Goal: Task Accomplishment & Management: Manage account settings

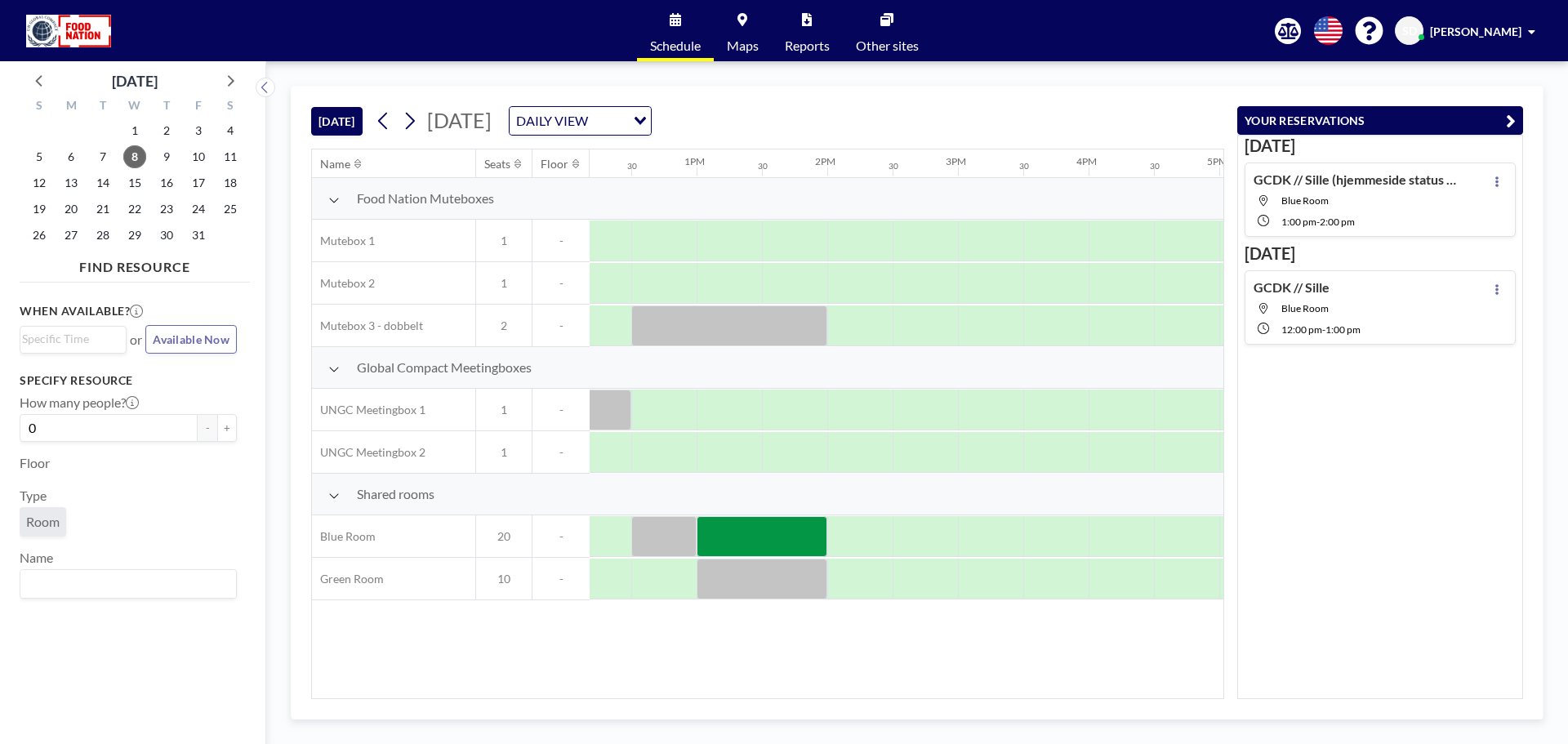
scroll to position [0, 1673]
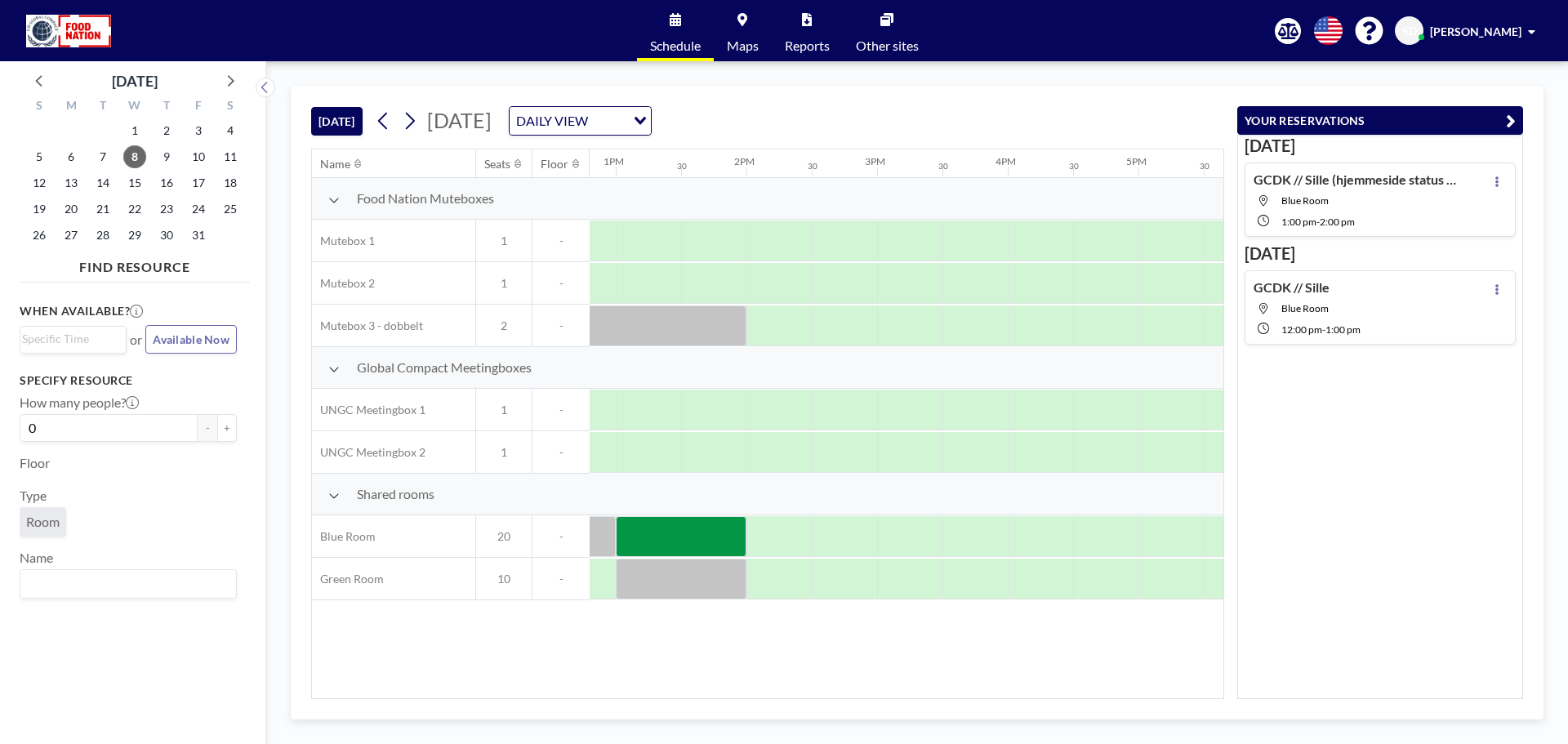
drag, startPoint x: 803, startPoint y: 690, endPoint x: 761, endPoint y: 685, distance: 42.3
click at [761, 685] on div "Name Seats Floor 12AM 30 1AM 30 2AM 30 3AM 30 4AM 30 5AM 30 6AM 30 7AM 30 8AM 3…" at bounding box center [768, 424] width 912 height 549
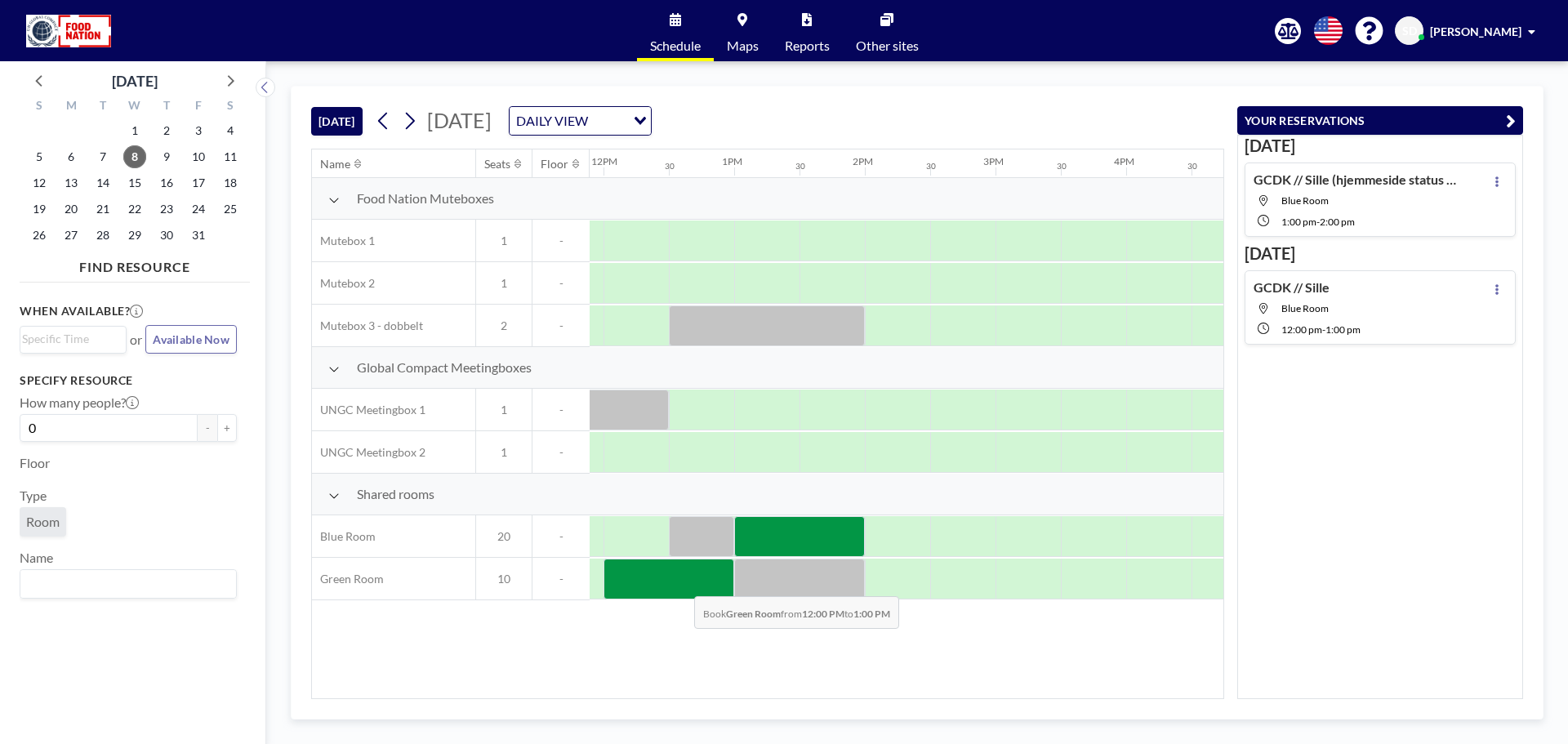
drag, startPoint x: 659, startPoint y: 584, endPoint x: 681, endPoint y: 584, distance: 22.0
click at [681, 584] on div at bounding box center [669, 579] width 130 height 40
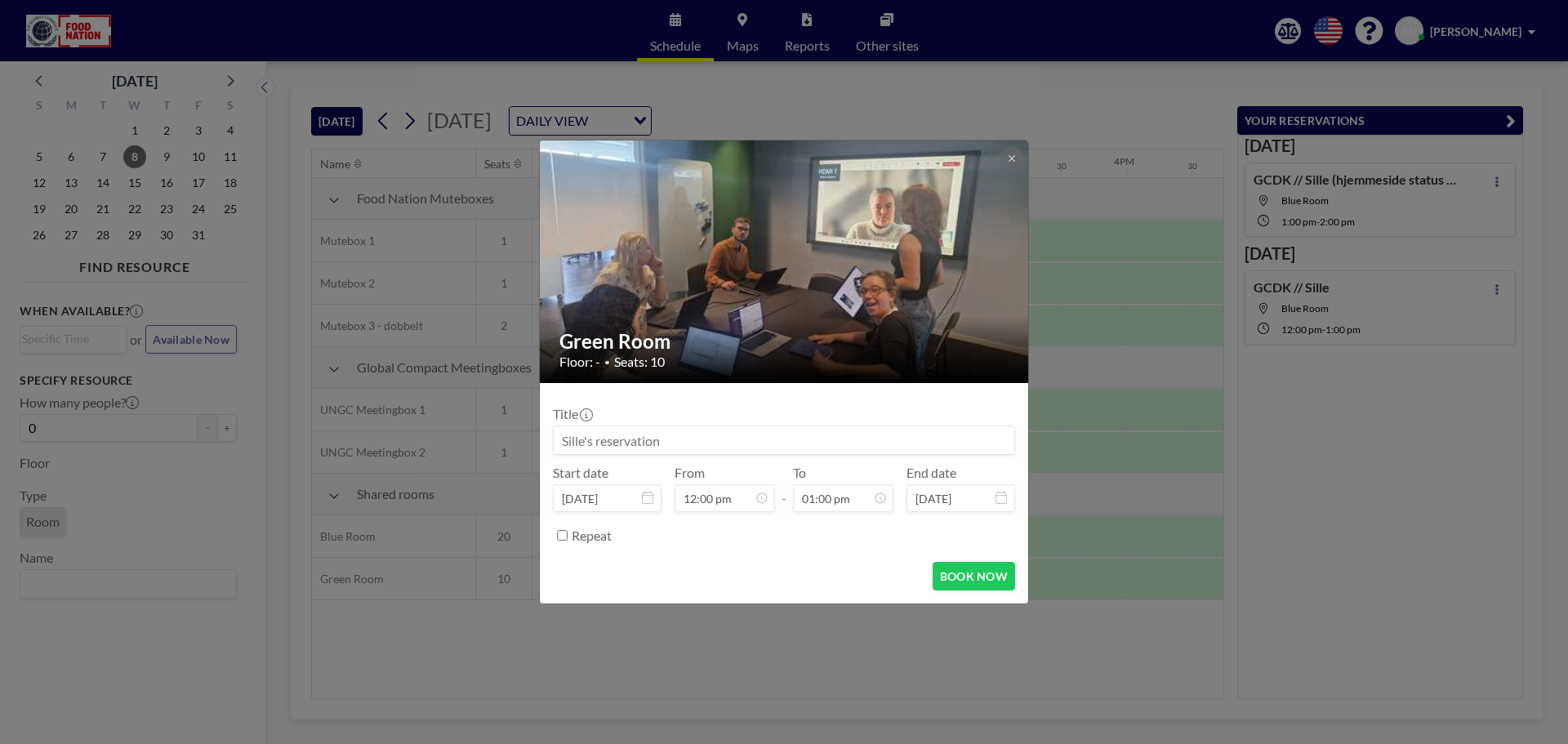
scroll to position [88, 0]
click at [685, 446] on input at bounding box center [784, 440] width 461 height 28
type input "GCDK // Sille (Gennemgå event)"
drag, startPoint x: 957, startPoint y: 576, endPoint x: 970, endPoint y: 571, distance: 13.9
click at [958, 576] on button "BOOK NOW" at bounding box center [974, 576] width 83 height 29
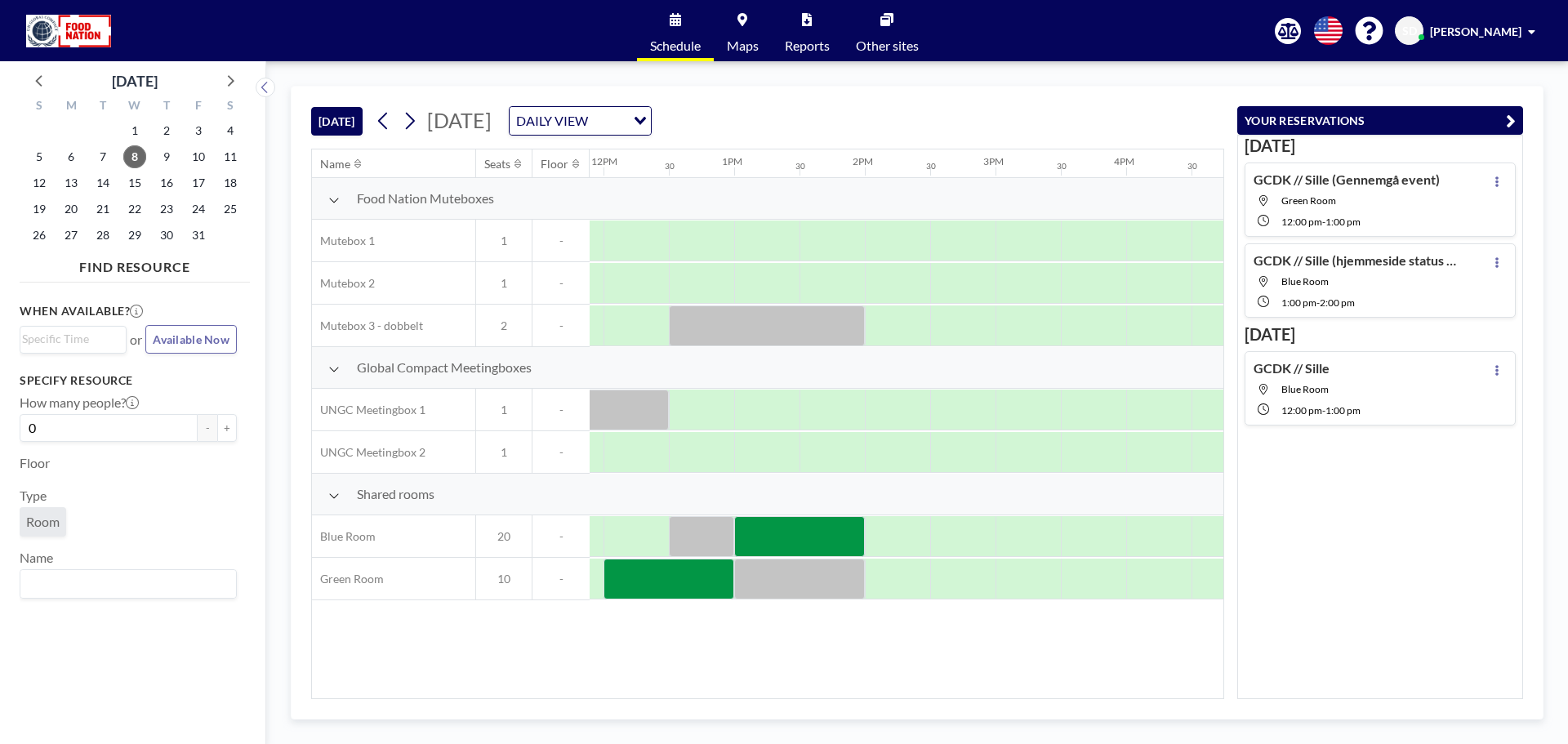
click at [1426, 297] on div "1:00 PM - 2:00 PM" at bounding box center [1370, 301] width 177 height 15
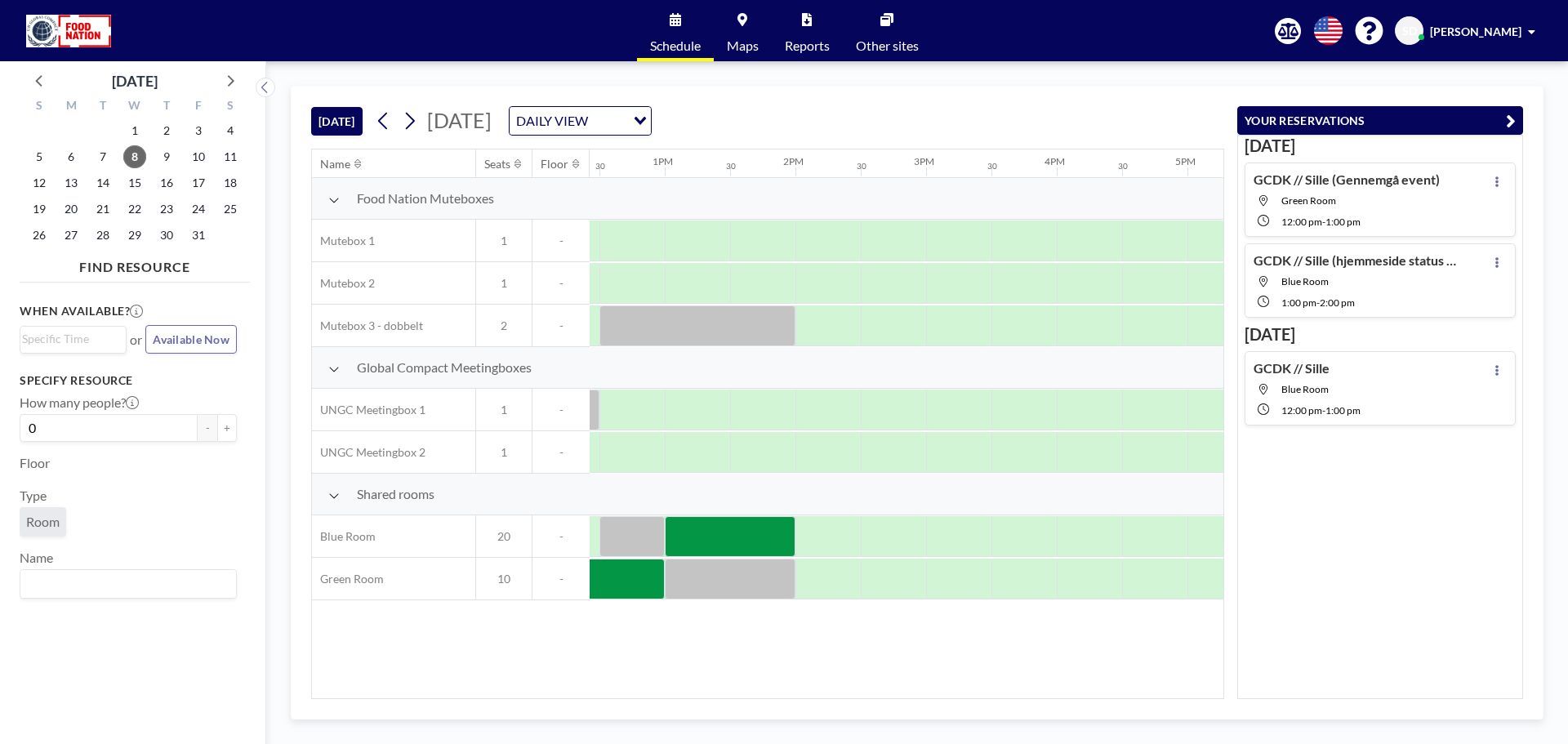
scroll to position [0, 1634]
click at [1494, 259] on icon at bounding box center [1497, 263] width 7 height 11
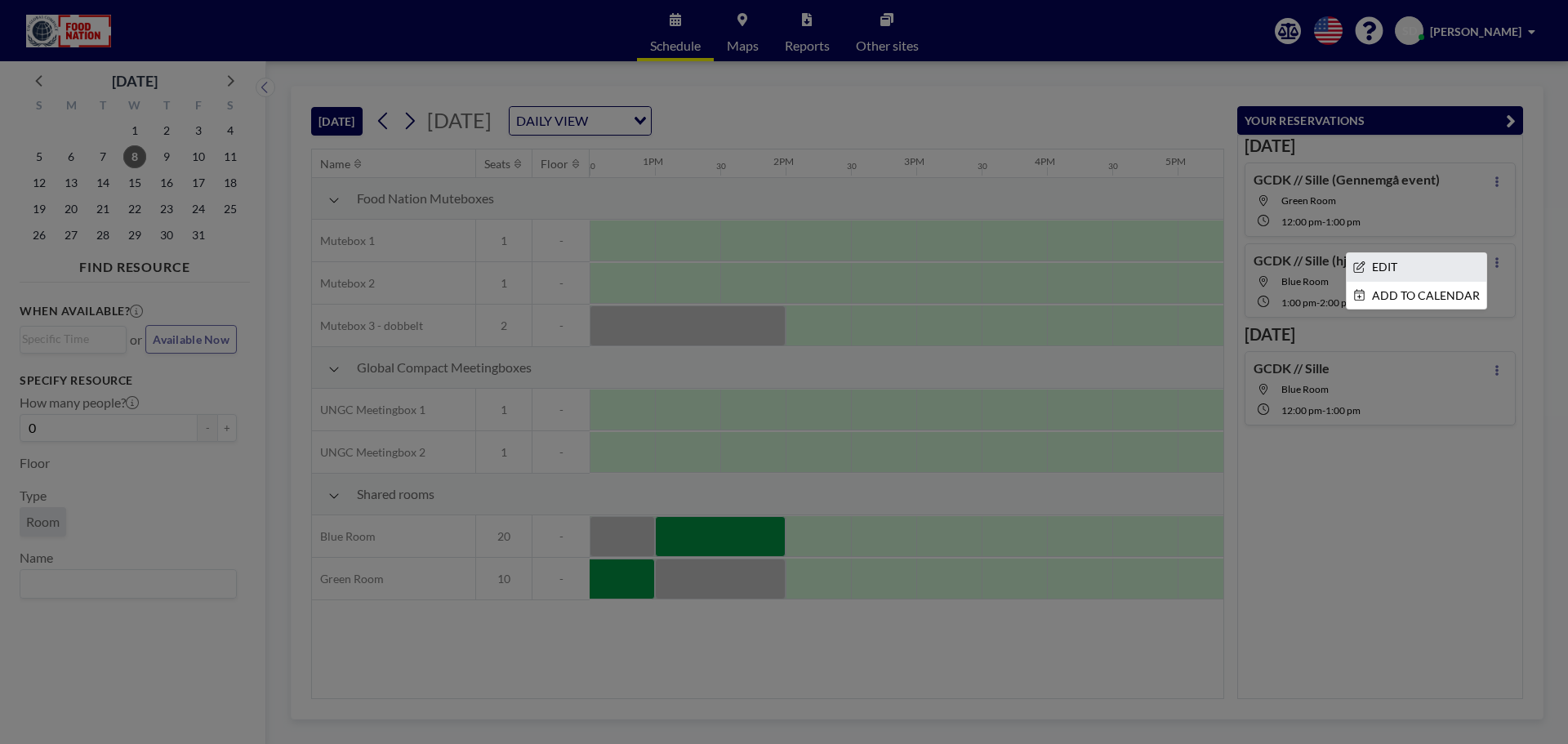
click at [1453, 263] on li "EDIT" at bounding box center [1416, 268] width 140 height 28
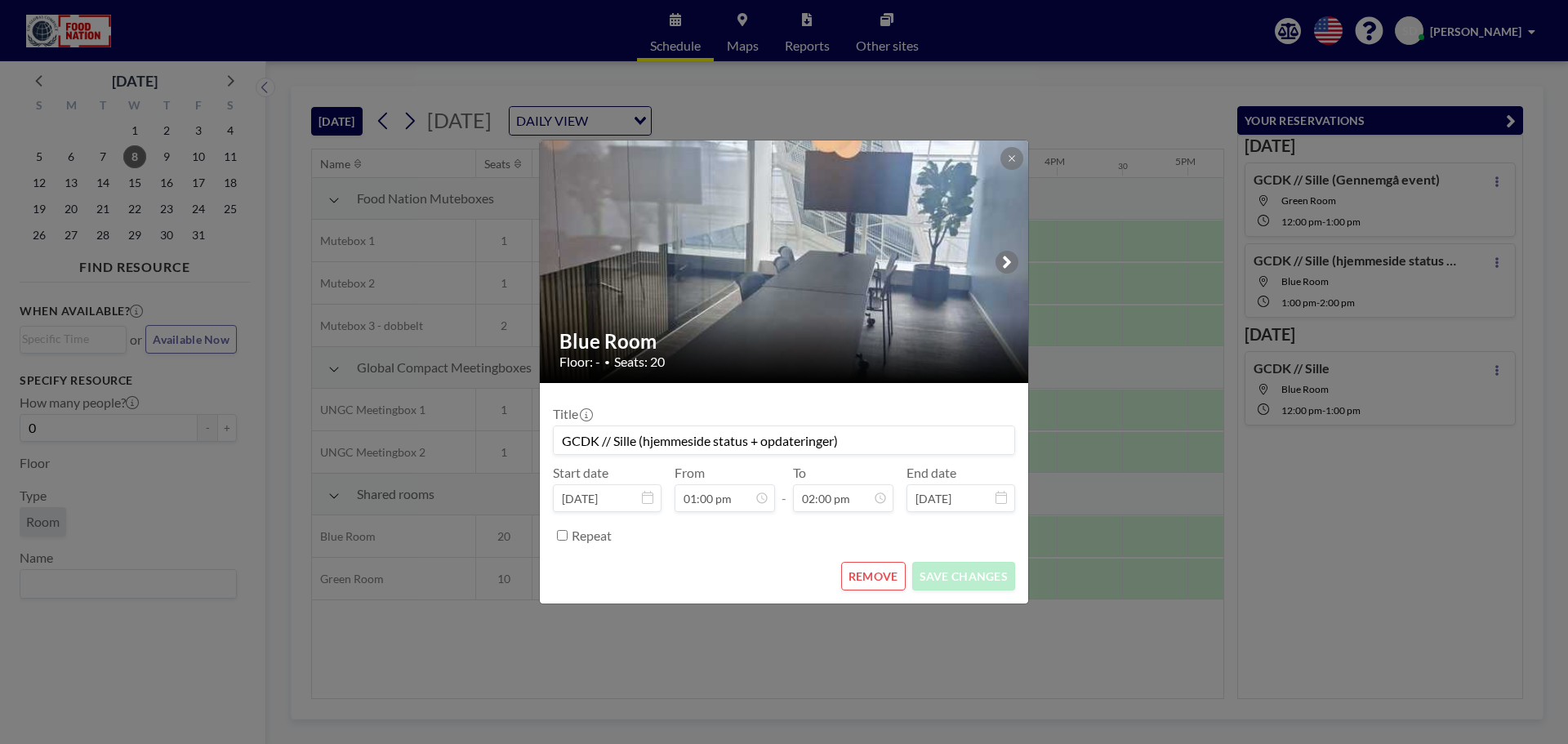
scroll to position [0, 1634]
click at [1011, 155] on icon at bounding box center [1012, 159] width 10 height 10
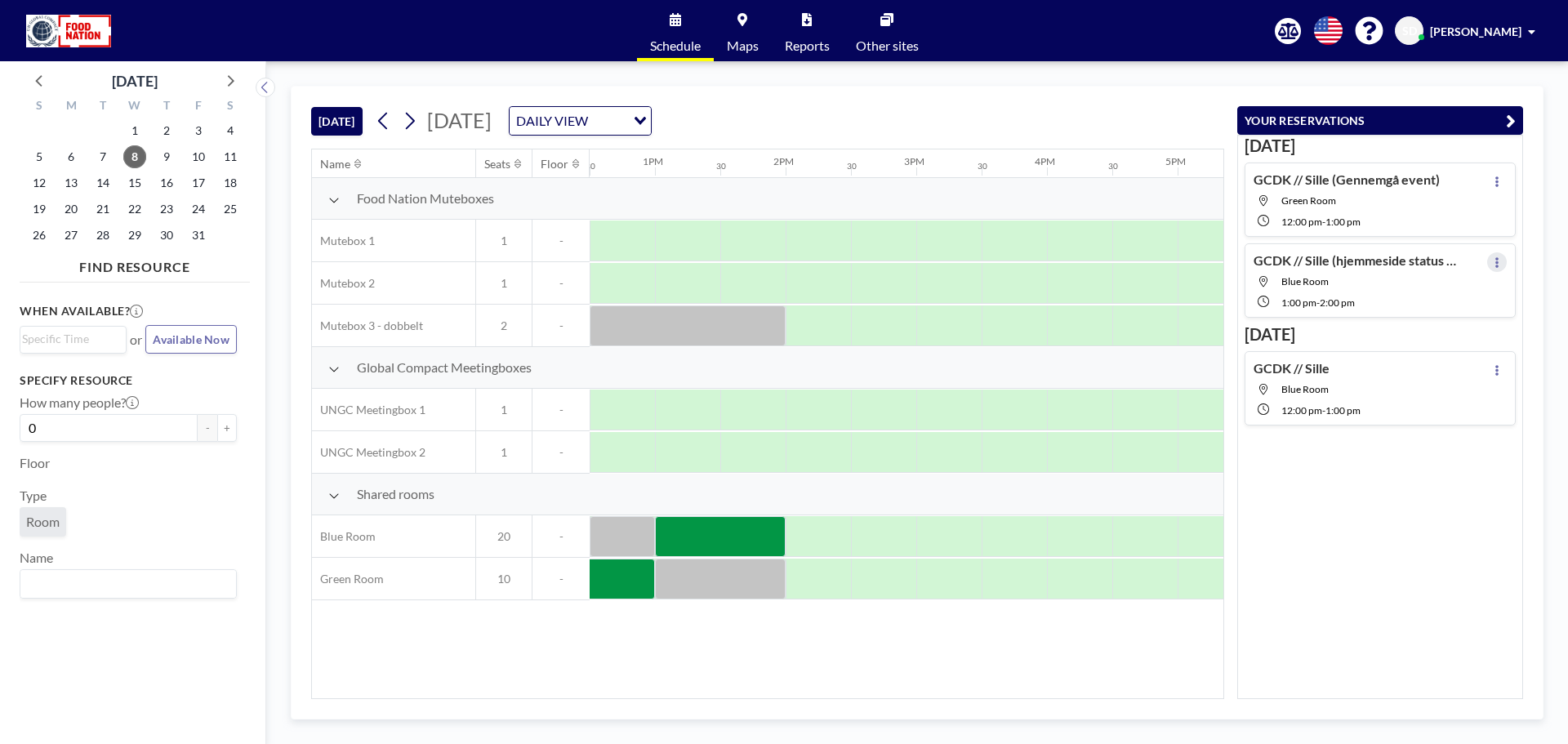
click at [1494, 258] on icon at bounding box center [1497, 263] width 7 height 11
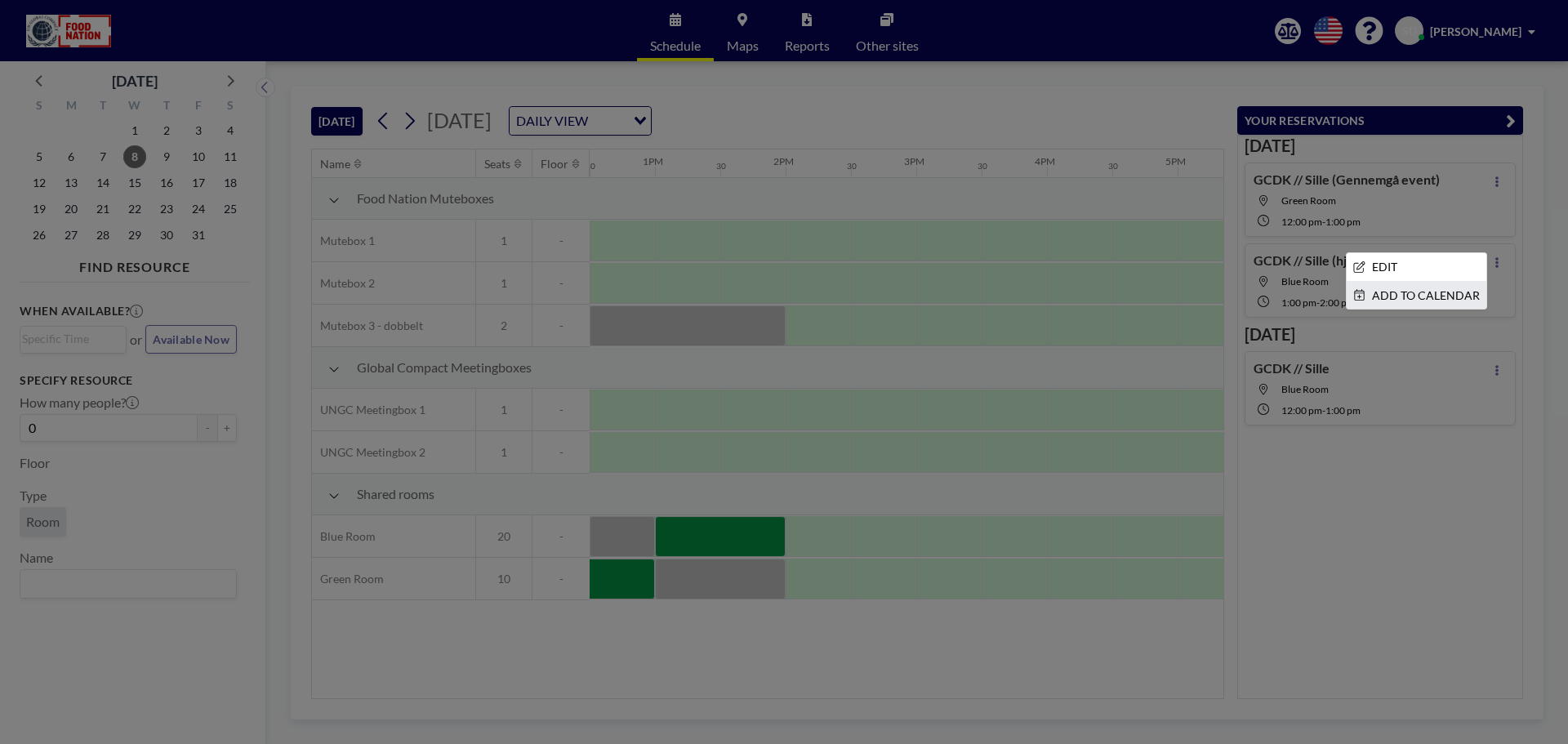
click at [1435, 300] on li "ADD TO CALENDAR" at bounding box center [1416, 296] width 140 height 28
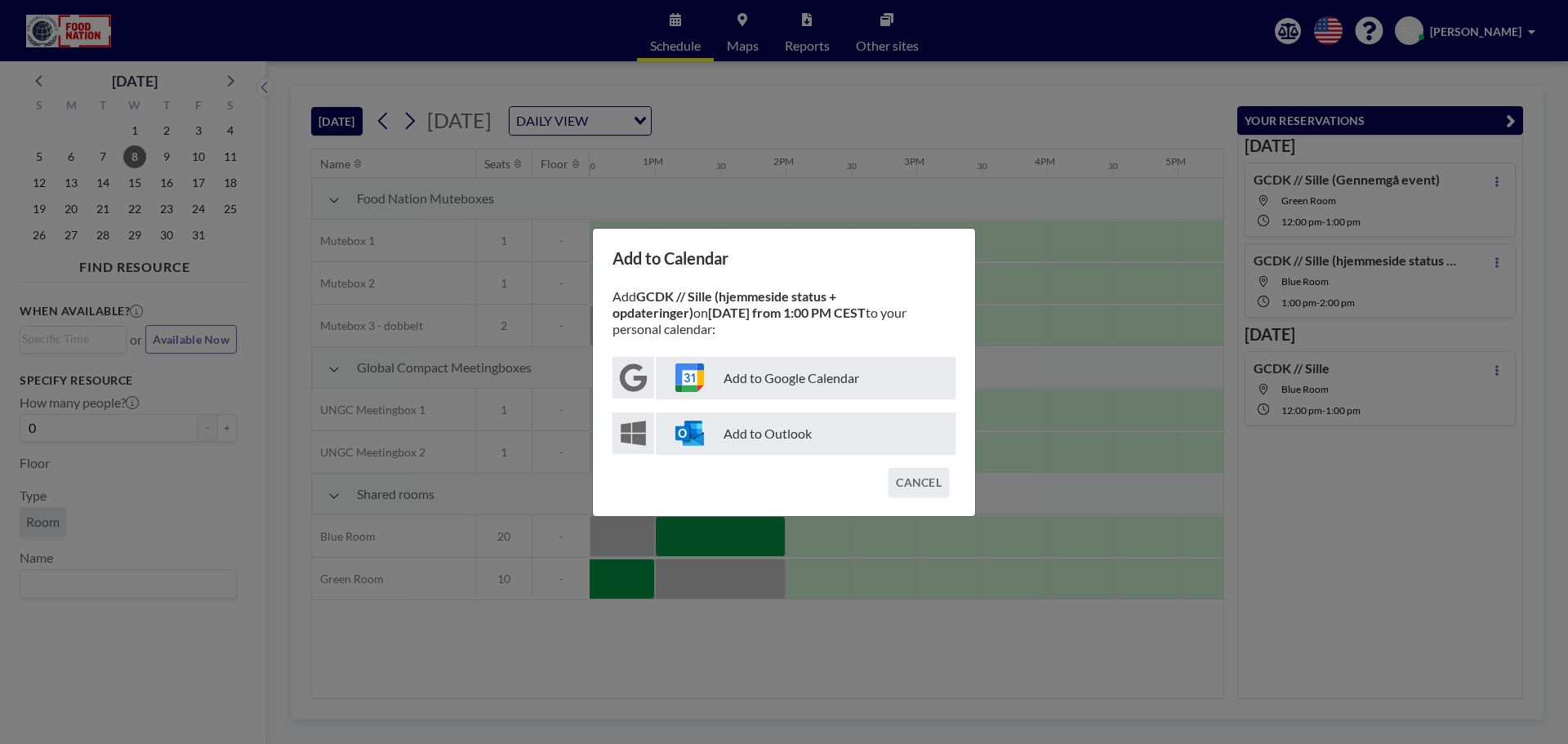
click at [809, 430] on p "Add to Outlook" at bounding box center [805, 434] width 300 height 42
click at [935, 472] on button "CANCEL" at bounding box center [918, 482] width 60 height 29
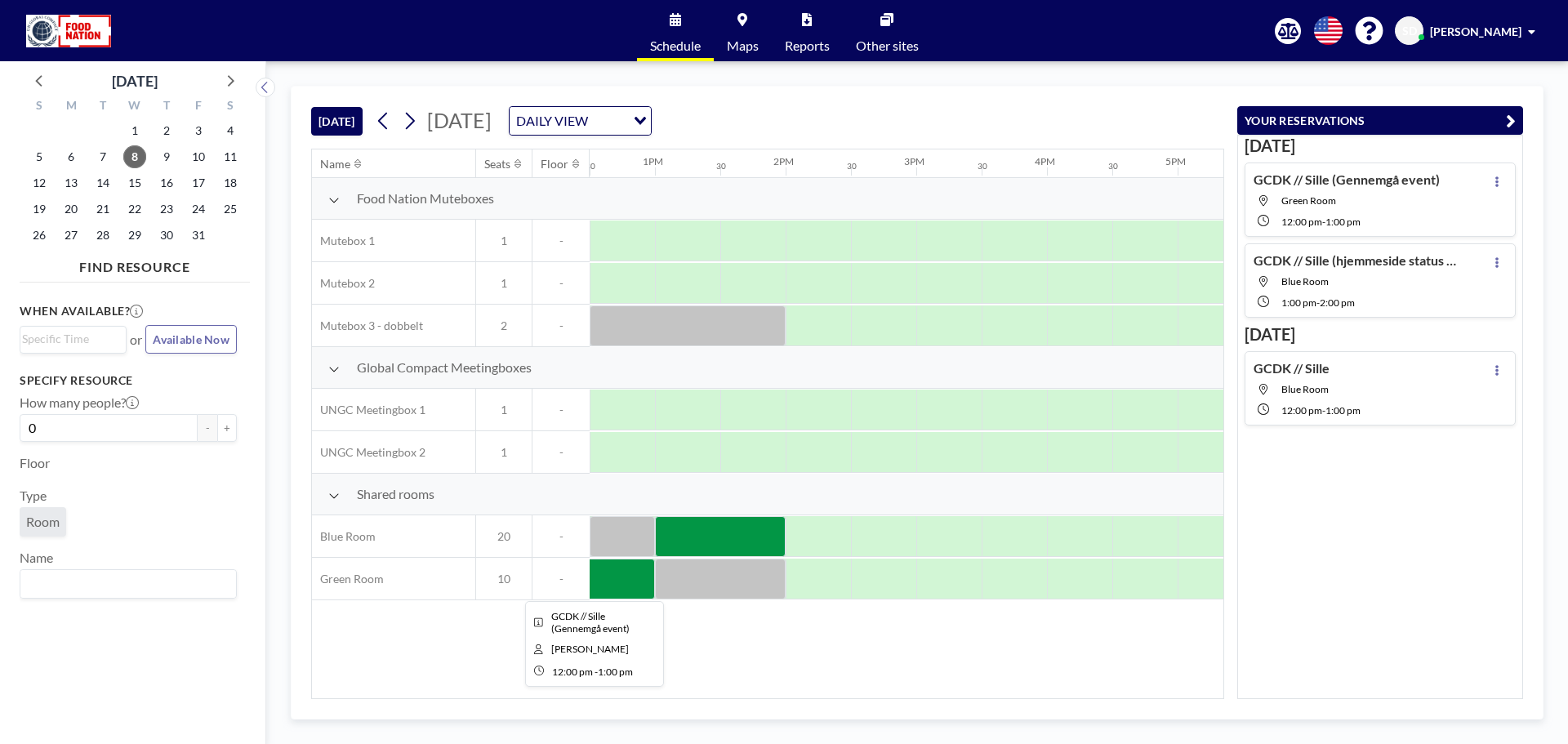
click at [620, 569] on div at bounding box center [590, 579] width 130 height 40
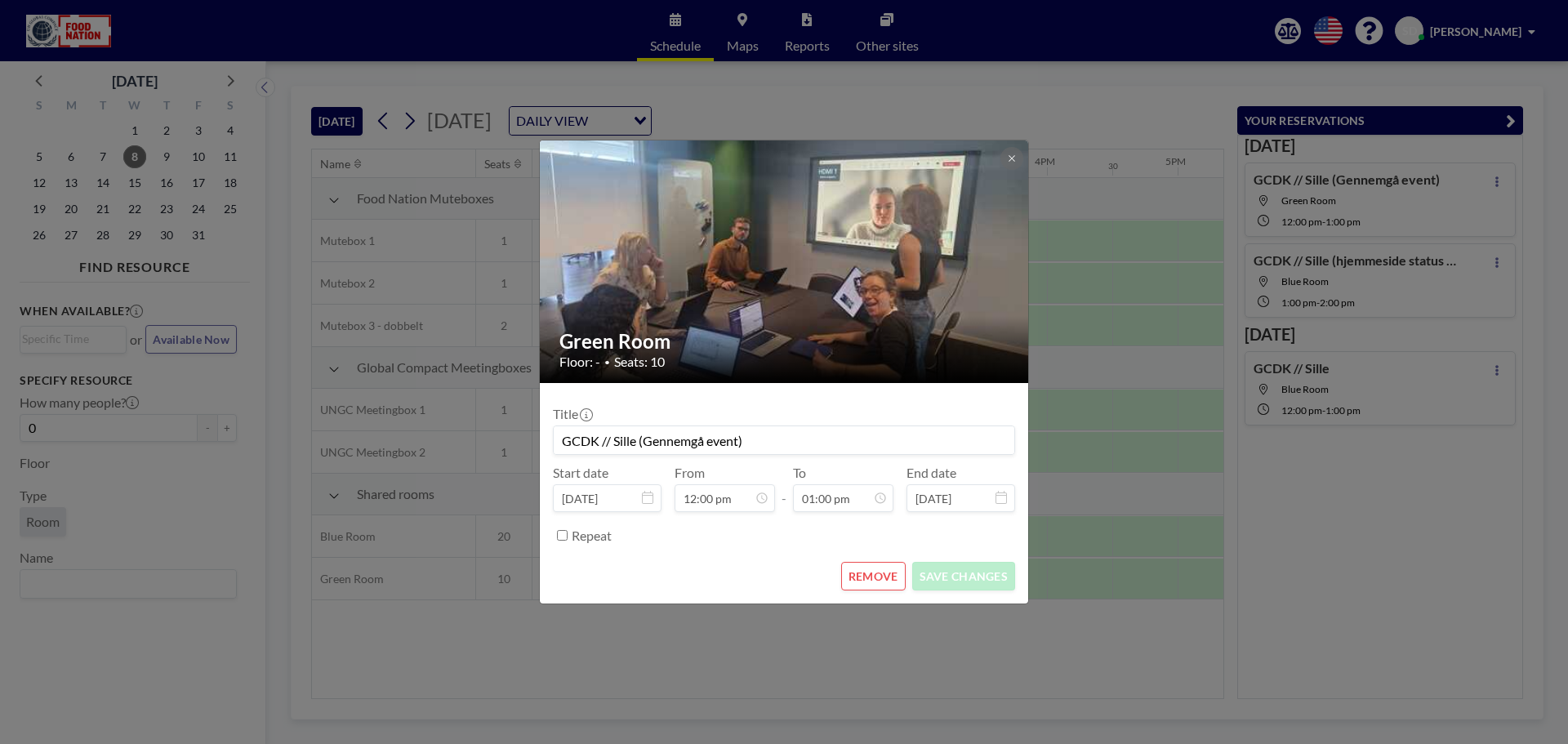
scroll to position [756, 0]
click at [1008, 159] on icon at bounding box center [1012, 159] width 10 height 10
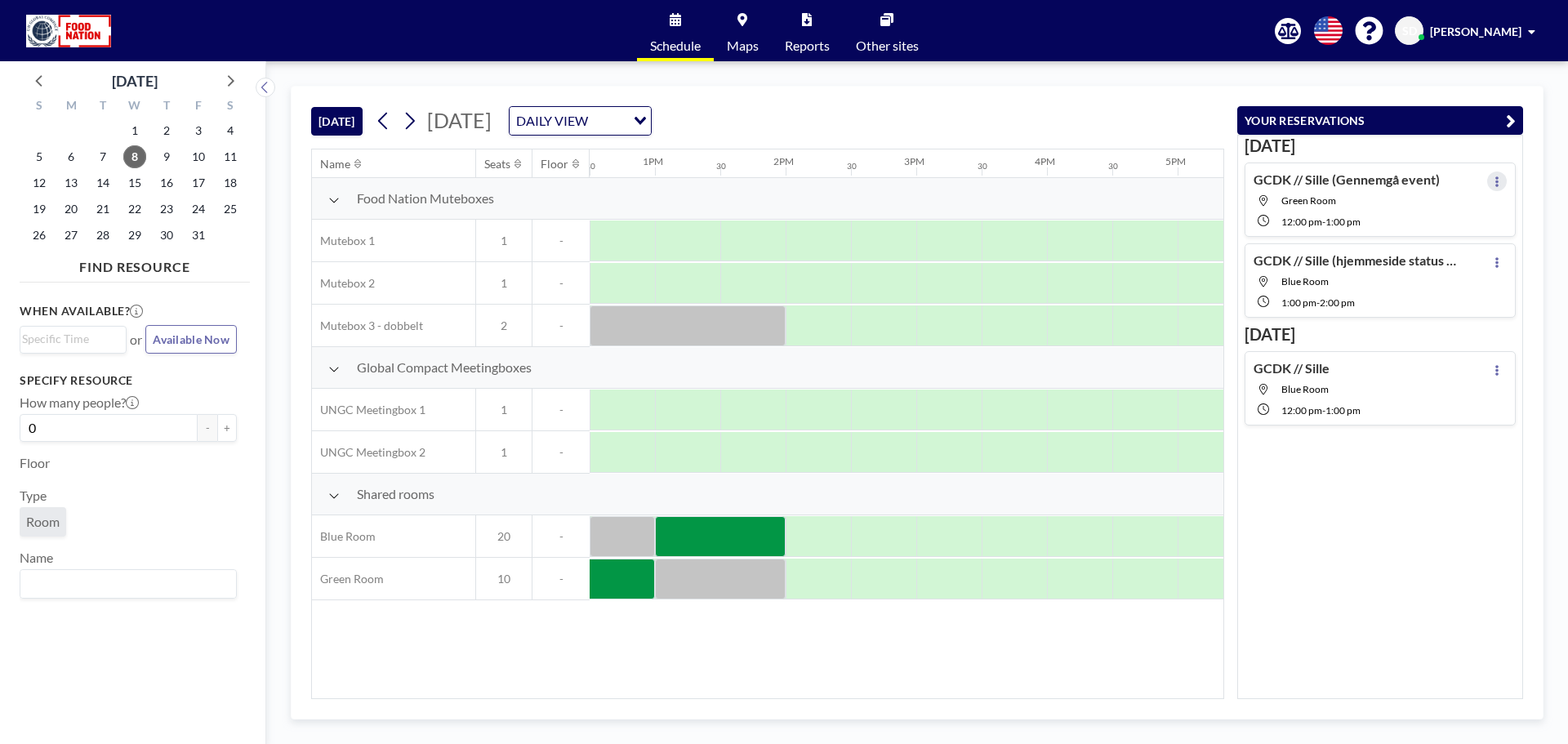
click at [1495, 179] on icon at bounding box center [1497, 182] width 3 height 11
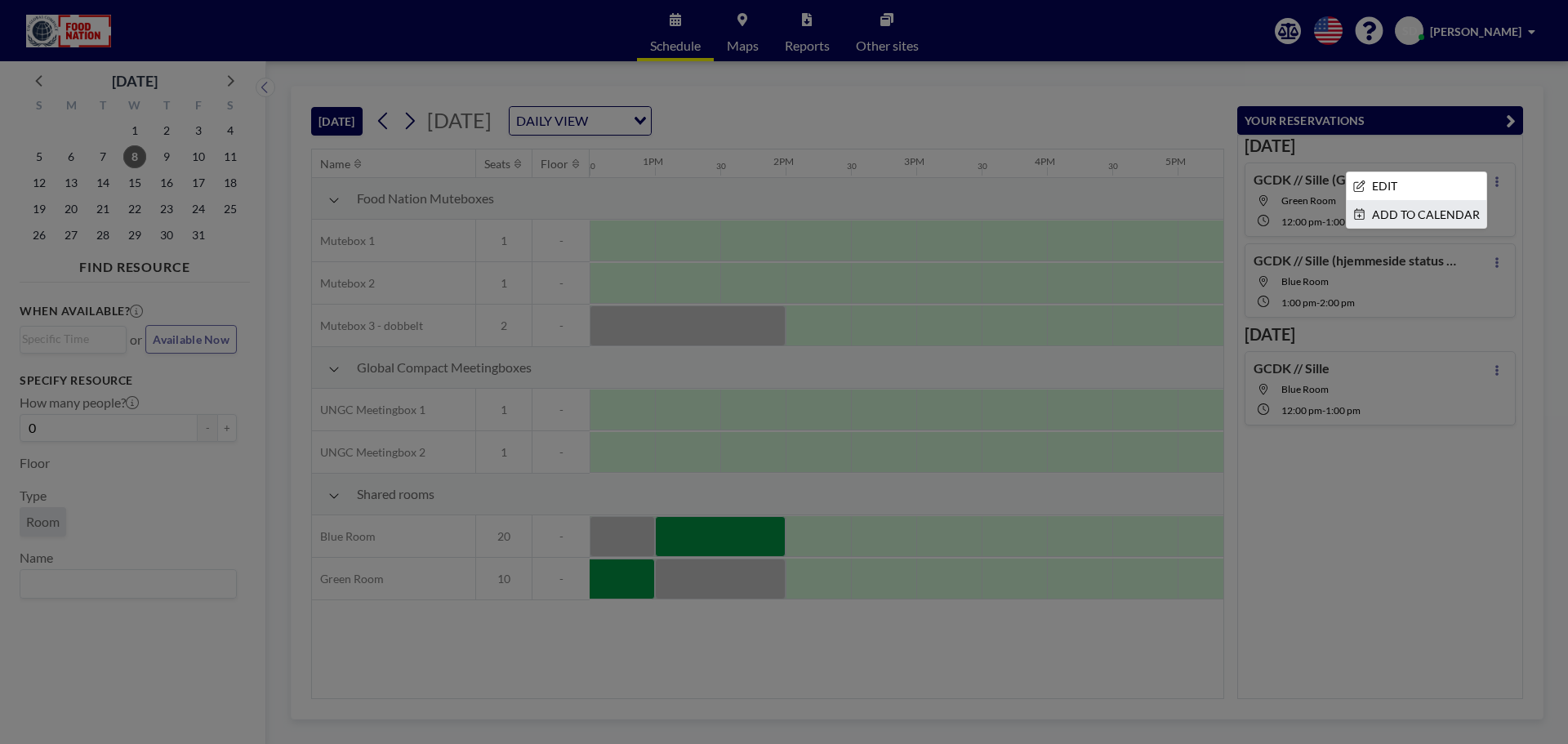
click at [1431, 212] on li "ADD TO CALENDAR" at bounding box center [1416, 215] width 140 height 28
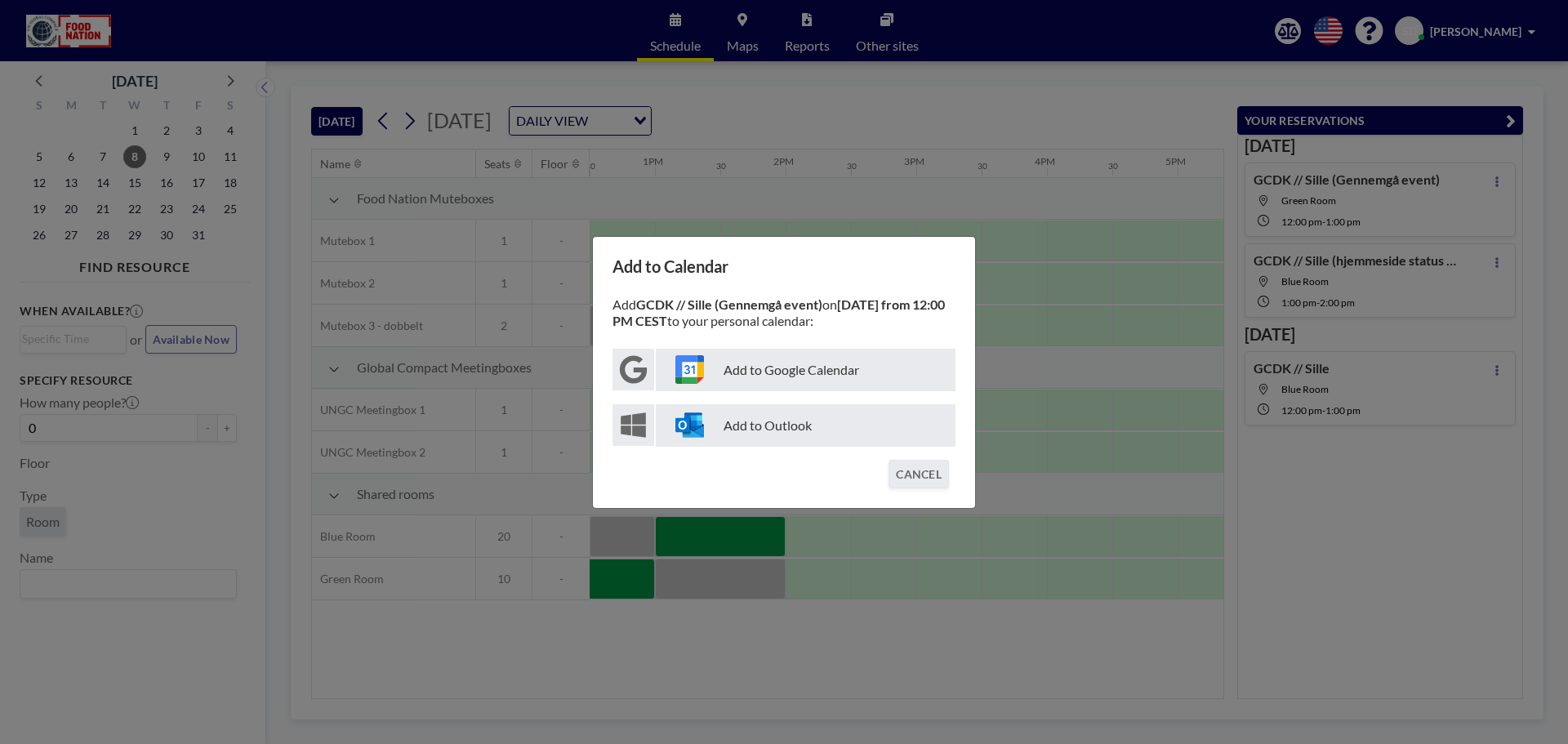
click at [825, 425] on p "Add to Outlook" at bounding box center [805, 425] width 300 height 42
click at [940, 472] on button "CANCEL" at bounding box center [918, 474] width 60 height 29
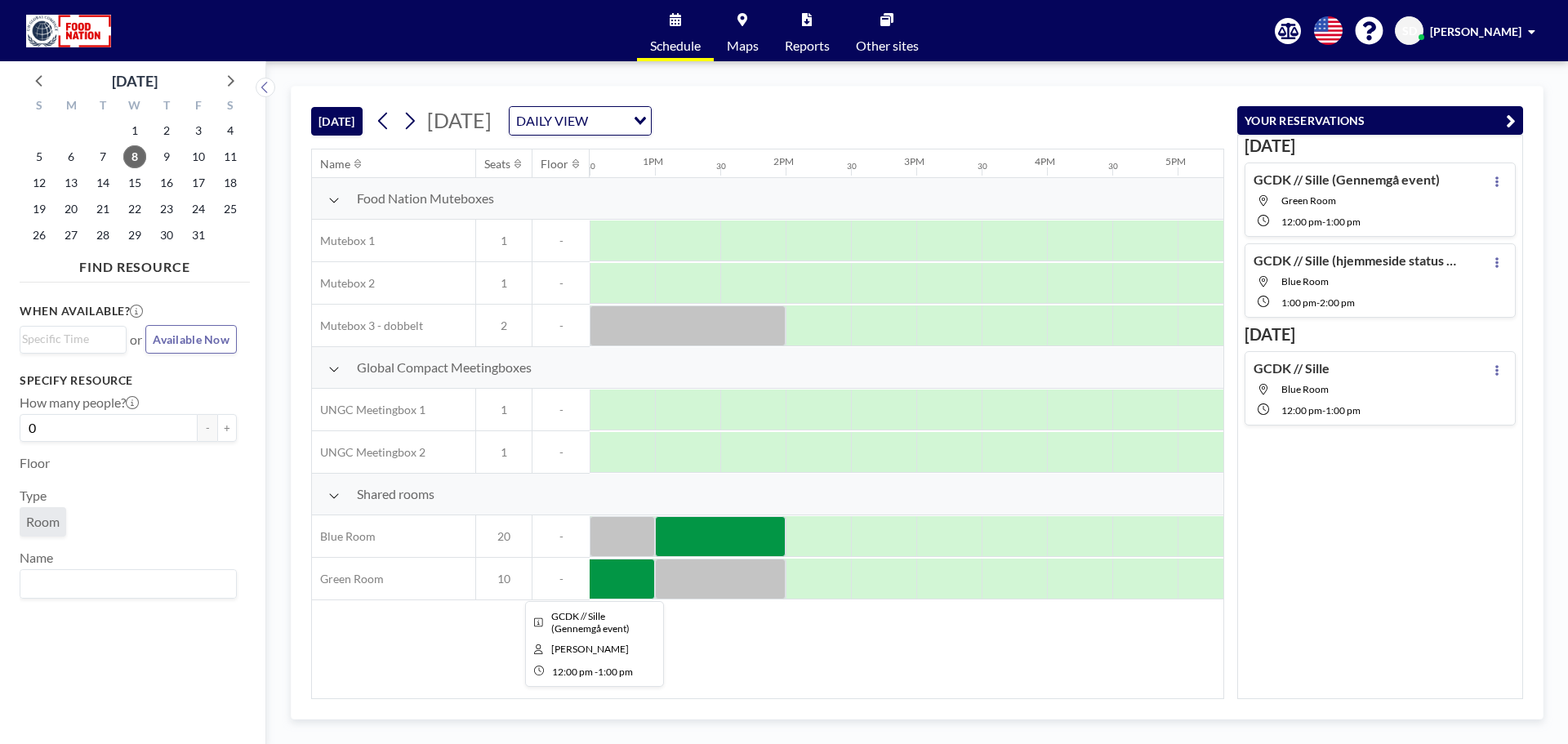
click at [623, 577] on div at bounding box center [590, 579] width 130 height 40
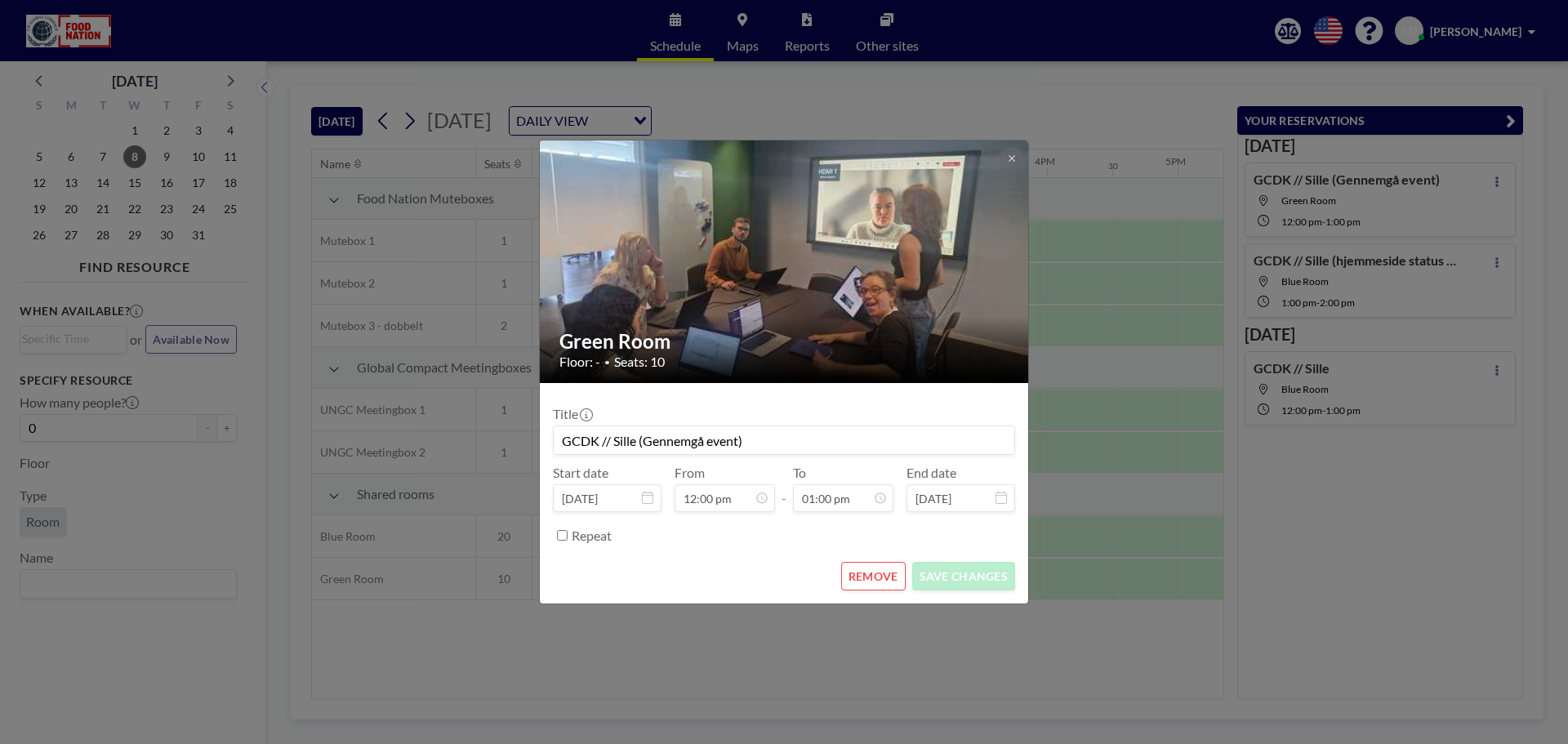
scroll to position [88, 0]
click at [998, 157] on img at bounding box center [785, 261] width 490 height 367
click at [1024, 155] on img at bounding box center [785, 261] width 490 height 367
click at [985, 157] on img at bounding box center [785, 261] width 490 height 367
click at [1004, 157] on button at bounding box center [1012, 159] width 23 height 23
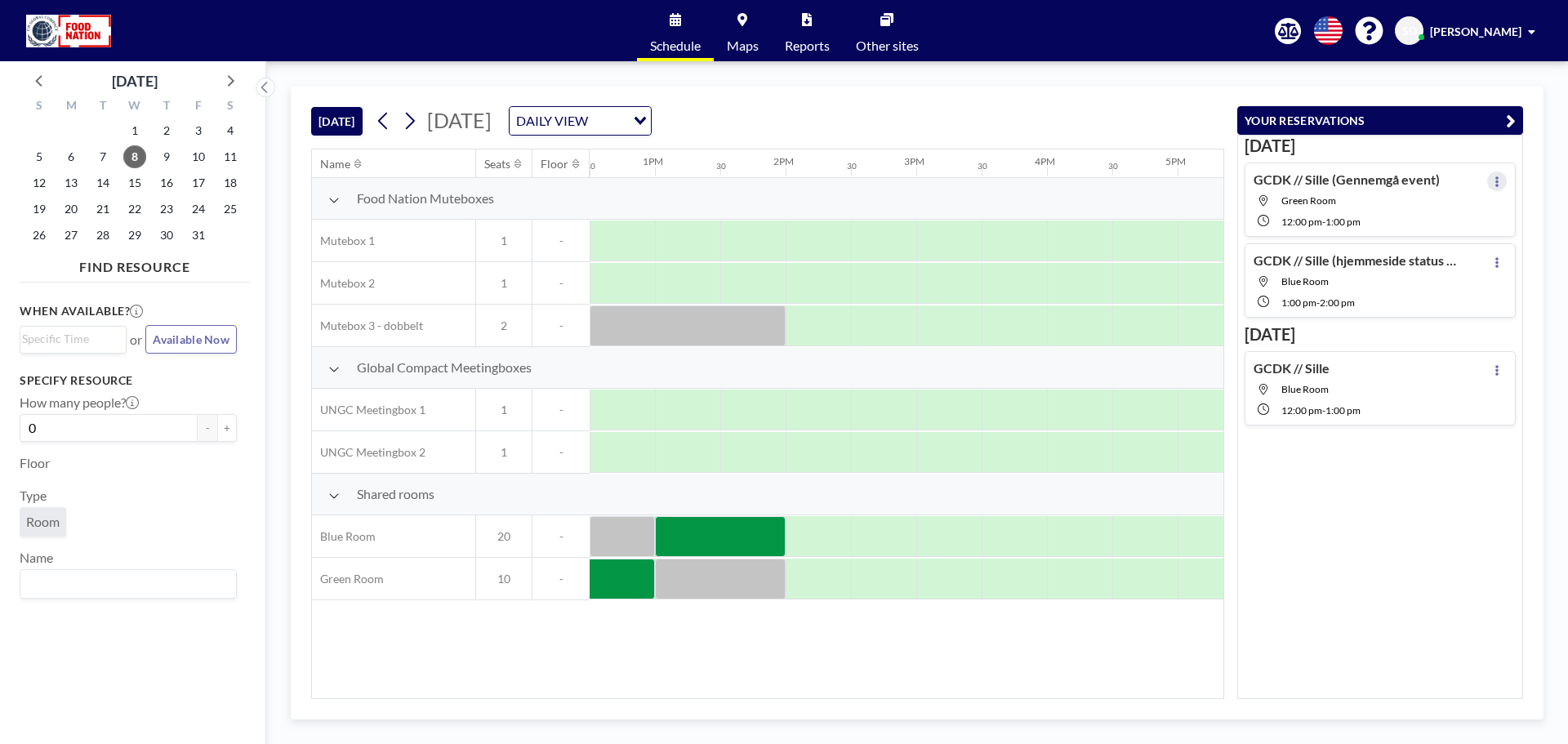
click at [1501, 180] on div "GCDK // Sille (Gennemgå event) Green Room 12:00 PM - 1:00 PM" at bounding box center [1381, 200] width 271 height 74
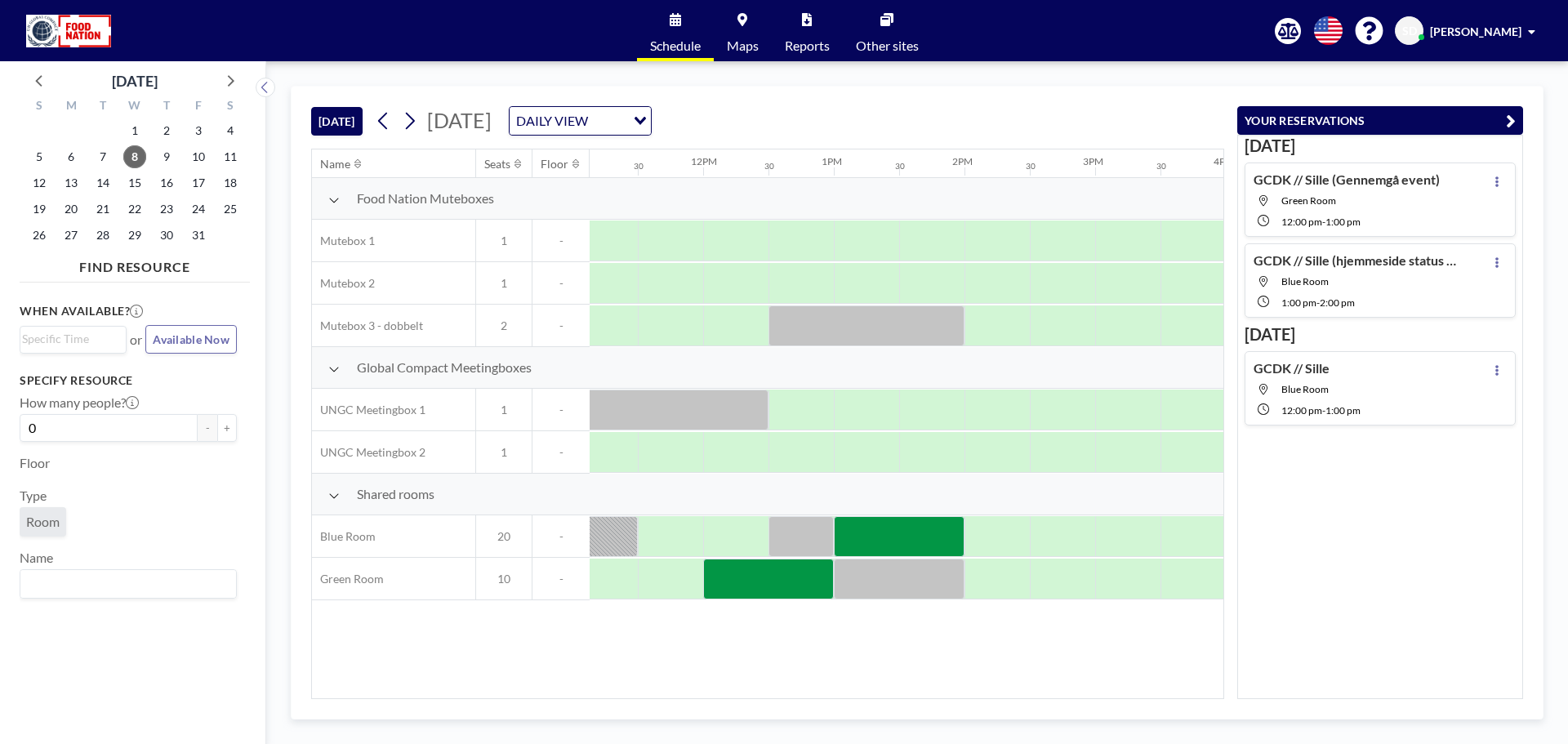
scroll to position [0, 1503]
